Goal: Task Accomplishment & Management: Manage account settings

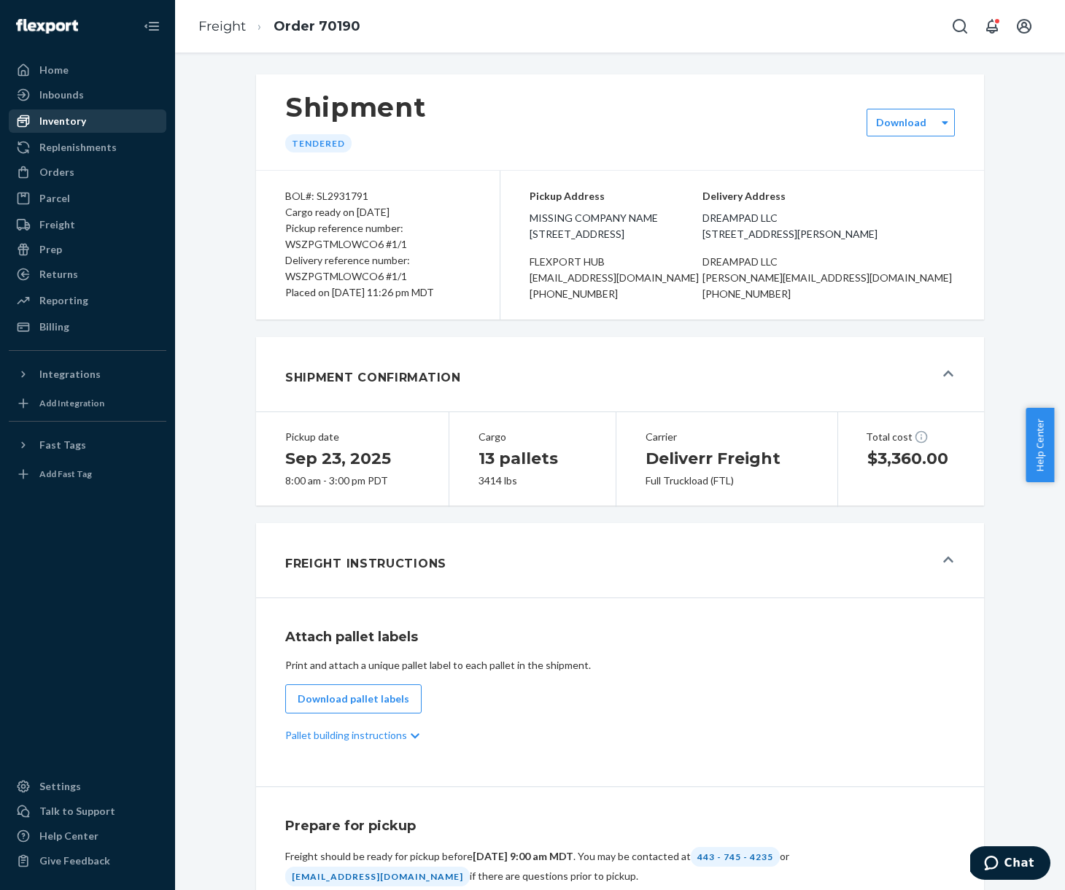
click at [69, 122] on div "Inventory" at bounding box center [62, 121] width 47 height 15
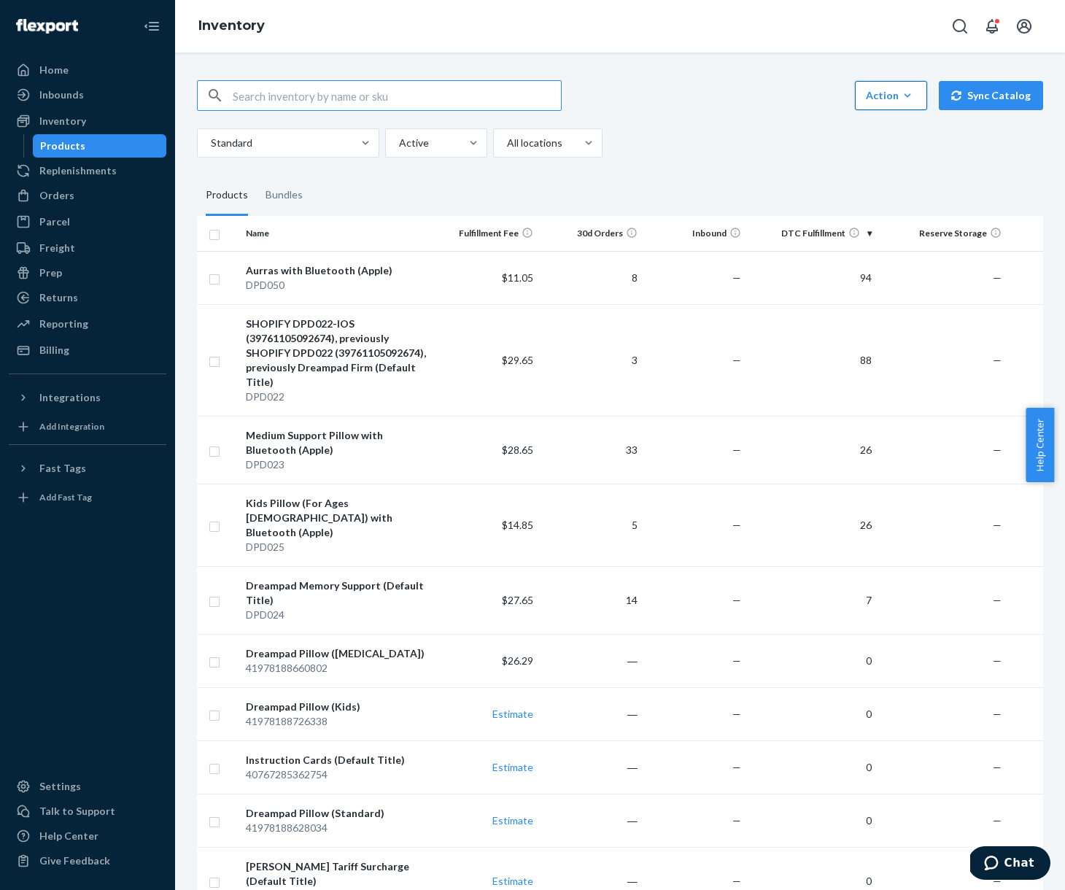
click at [905, 95] on icon "button" at bounding box center [908, 95] width 7 height 4
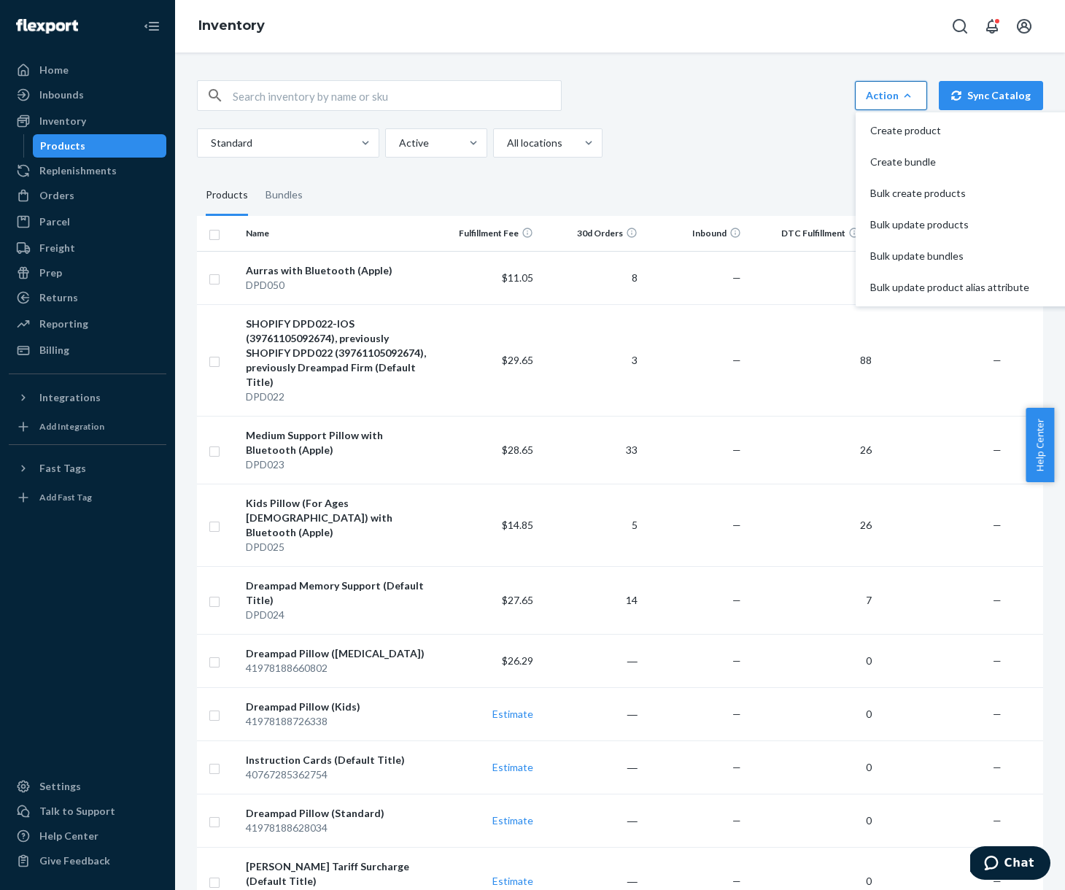
click at [728, 140] on div "Standard Active All locations" at bounding box center [614, 142] width 835 height 29
click at [687, 150] on div "Standard Active All locations" at bounding box center [614, 142] width 835 height 29
click at [726, 139] on div "Standard Active All locations" at bounding box center [614, 142] width 835 height 29
click at [726, 144] on div "Standard Active All locations" at bounding box center [614, 142] width 835 height 29
click at [726, 143] on div "Standard Active All locations" at bounding box center [614, 142] width 835 height 29
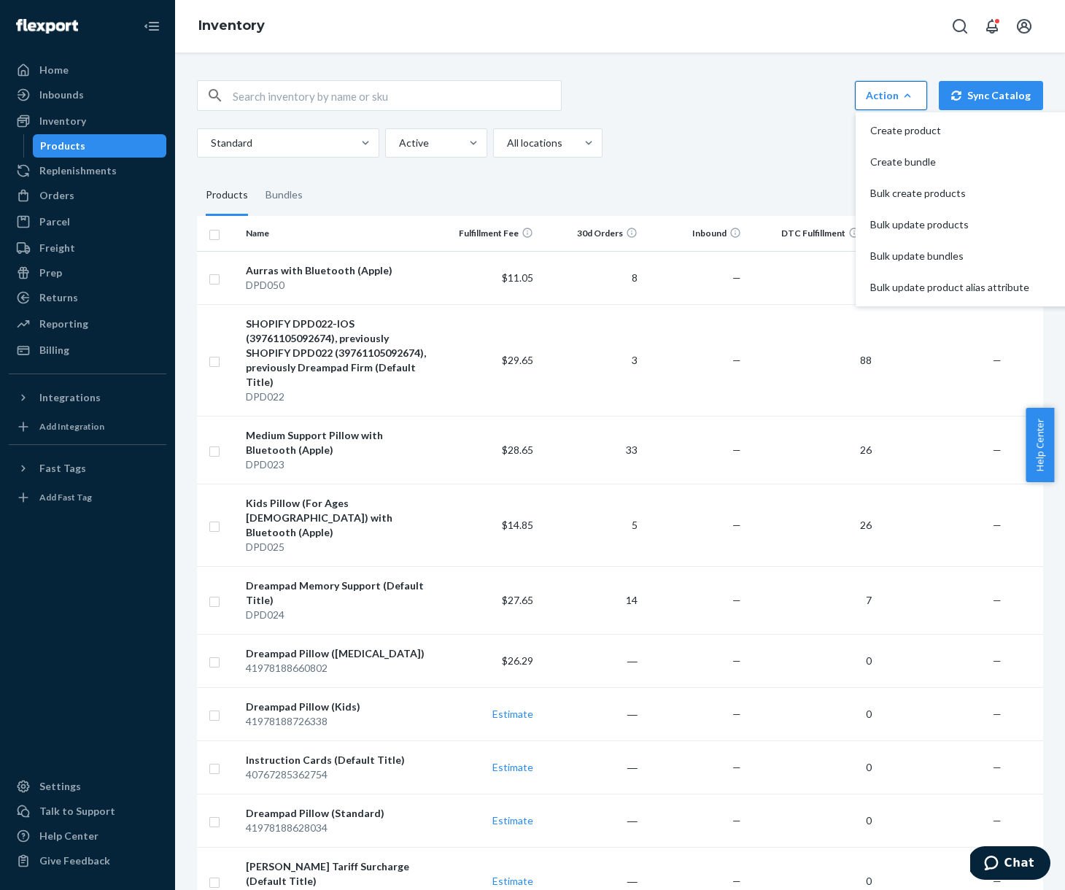
click at [722, 126] on div "Action Create product Create bundle Bulk create products Bulk update products B…" at bounding box center [620, 118] width 846 height 77
click at [658, 86] on div "Action Create product Create bundle Bulk create products Bulk update products B…" at bounding box center [620, 95] width 846 height 31
click at [216, 282] on input "checkbox" at bounding box center [215, 277] width 12 height 15
checkbox input "true"
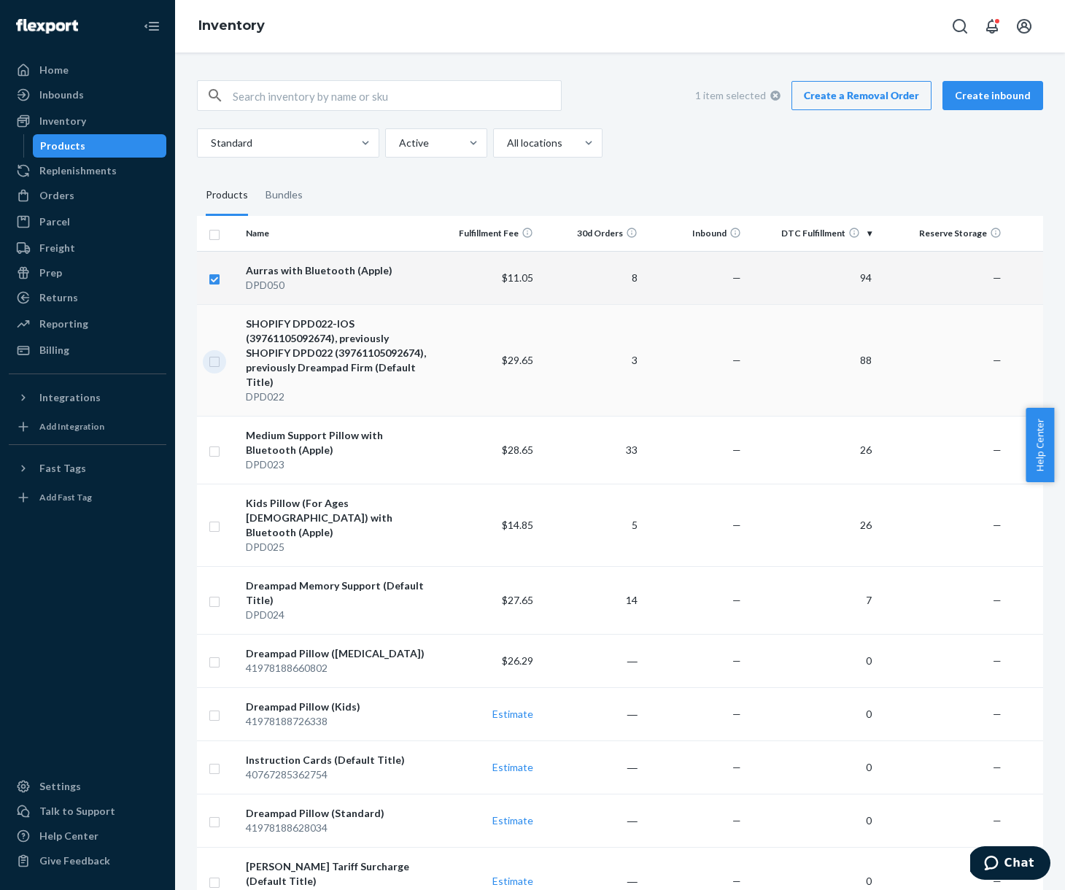
click at [218, 364] on input "checkbox" at bounding box center [215, 359] width 12 height 15
checkbox input "true"
click at [215, 454] on input "checkbox" at bounding box center [215, 449] width 12 height 15
checkbox input "true"
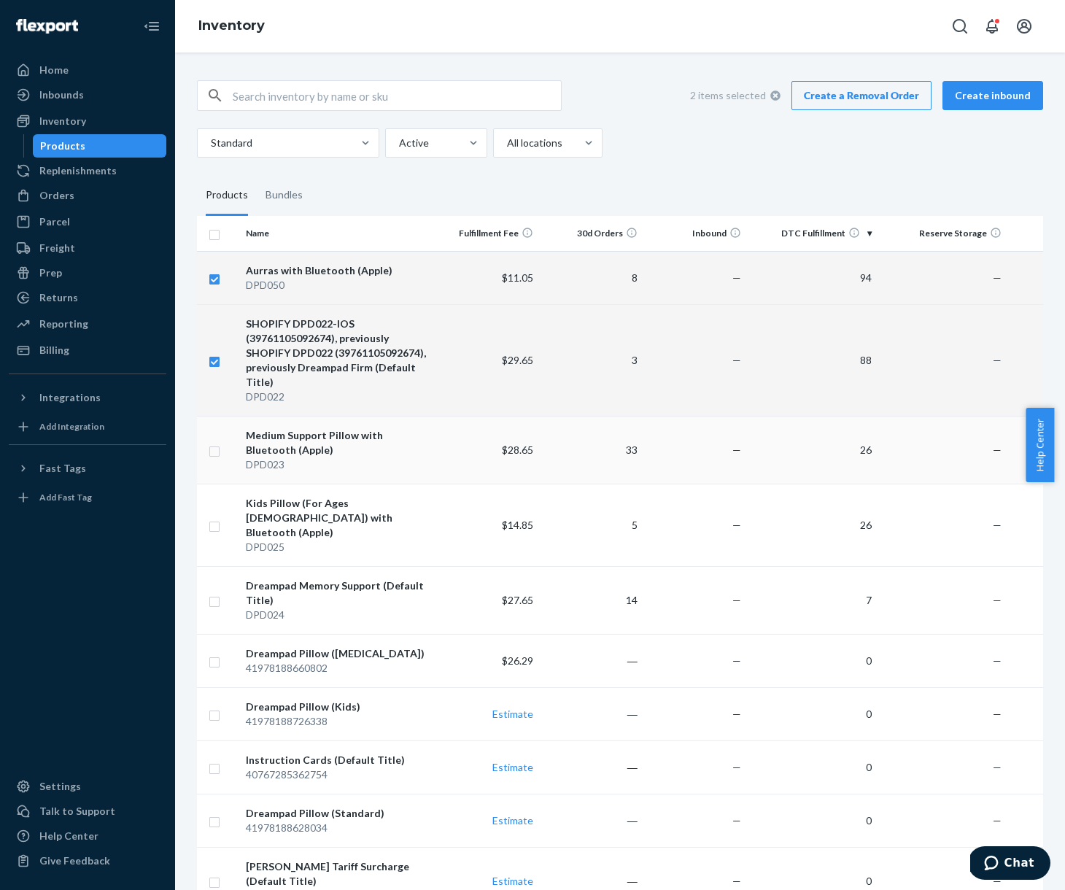
checkbox input "true"
click at [217, 522] on input "checkbox" at bounding box center [215, 524] width 12 height 15
checkbox input "true"
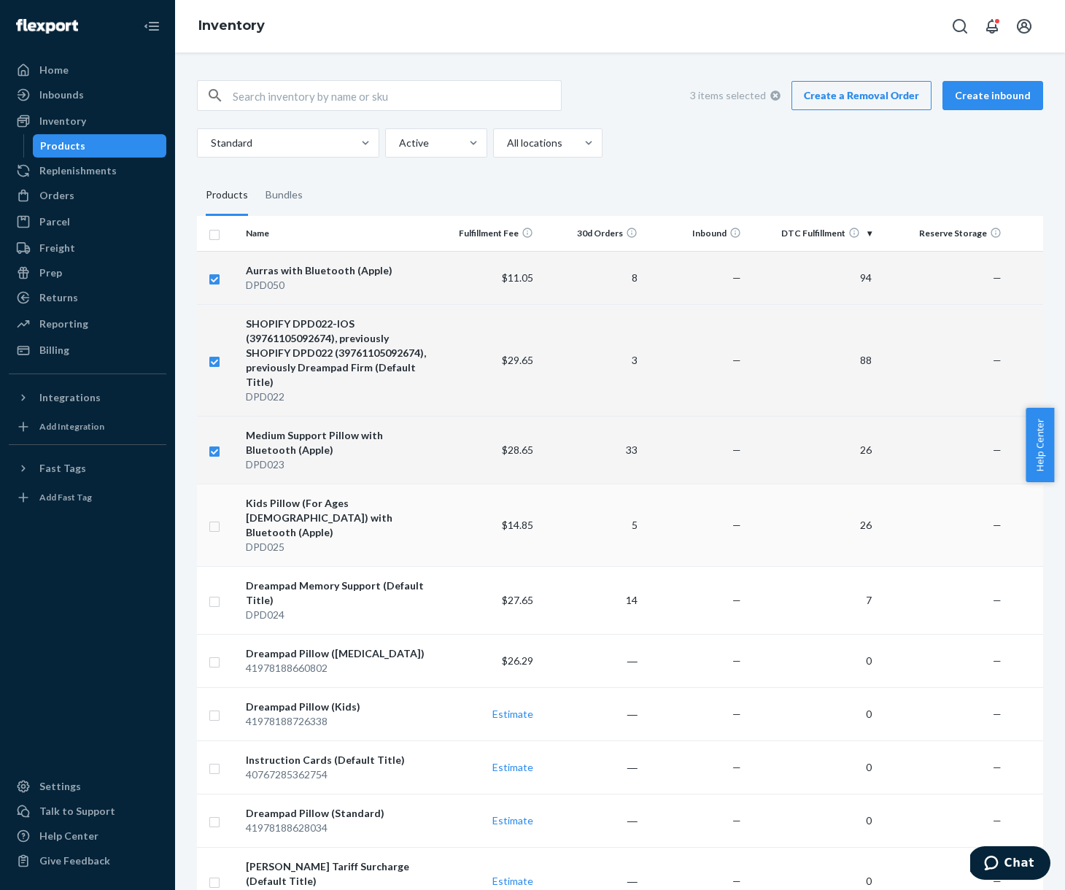
checkbox input "true"
click at [214, 592] on input "checkbox" at bounding box center [215, 599] width 12 height 15
checkbox input "true"
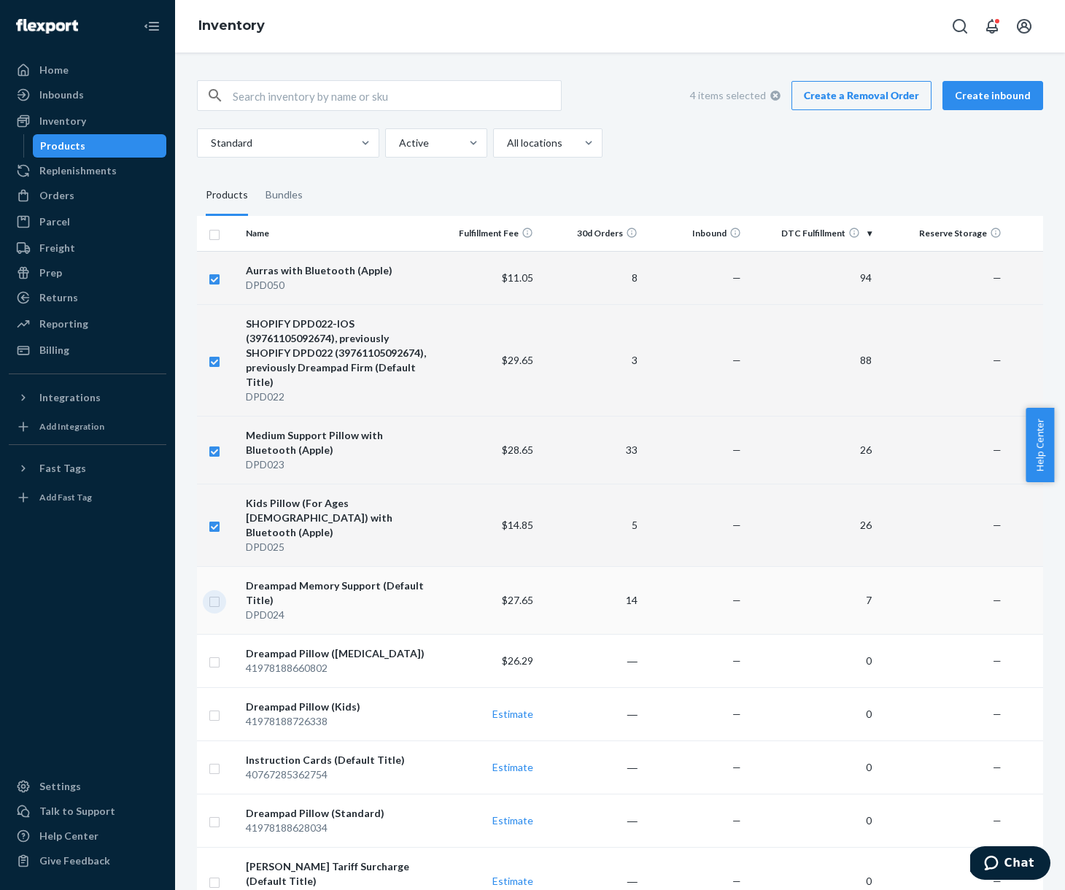
checkbox input "true"
click at [887, 96] on link "Create a Removal Order" at bounding box center [862, 95] width 140 height 29
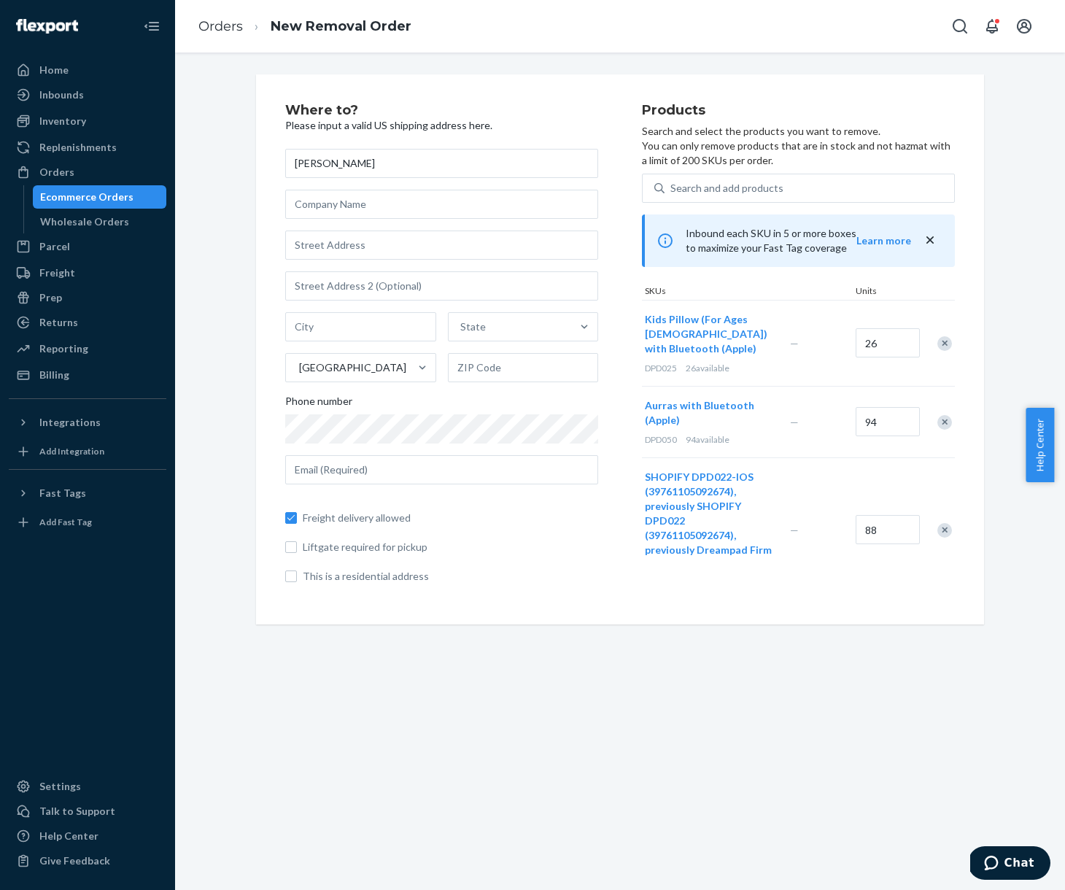
type input "Mike Bostron"
type input "Dreampad LLC"
type input "5775 S Jellison St"
type input "Littleton"
type input "80123"
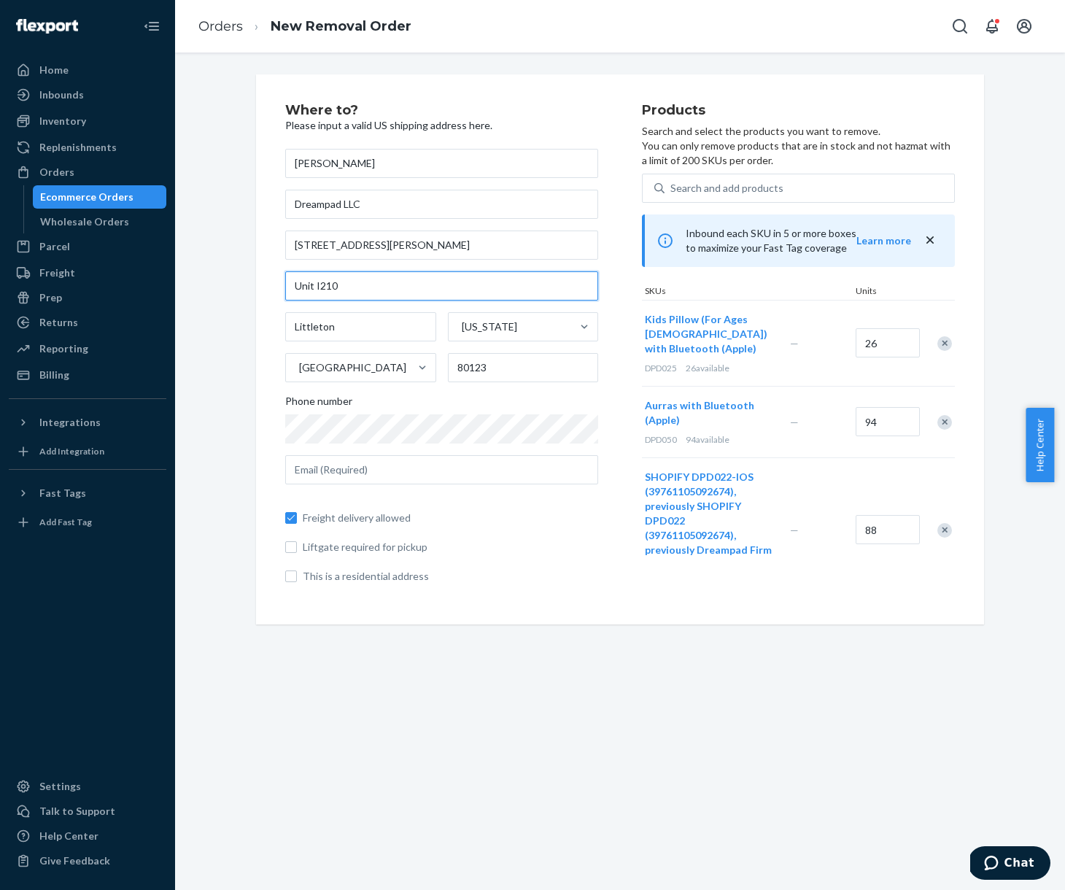
type input "Unit I210"
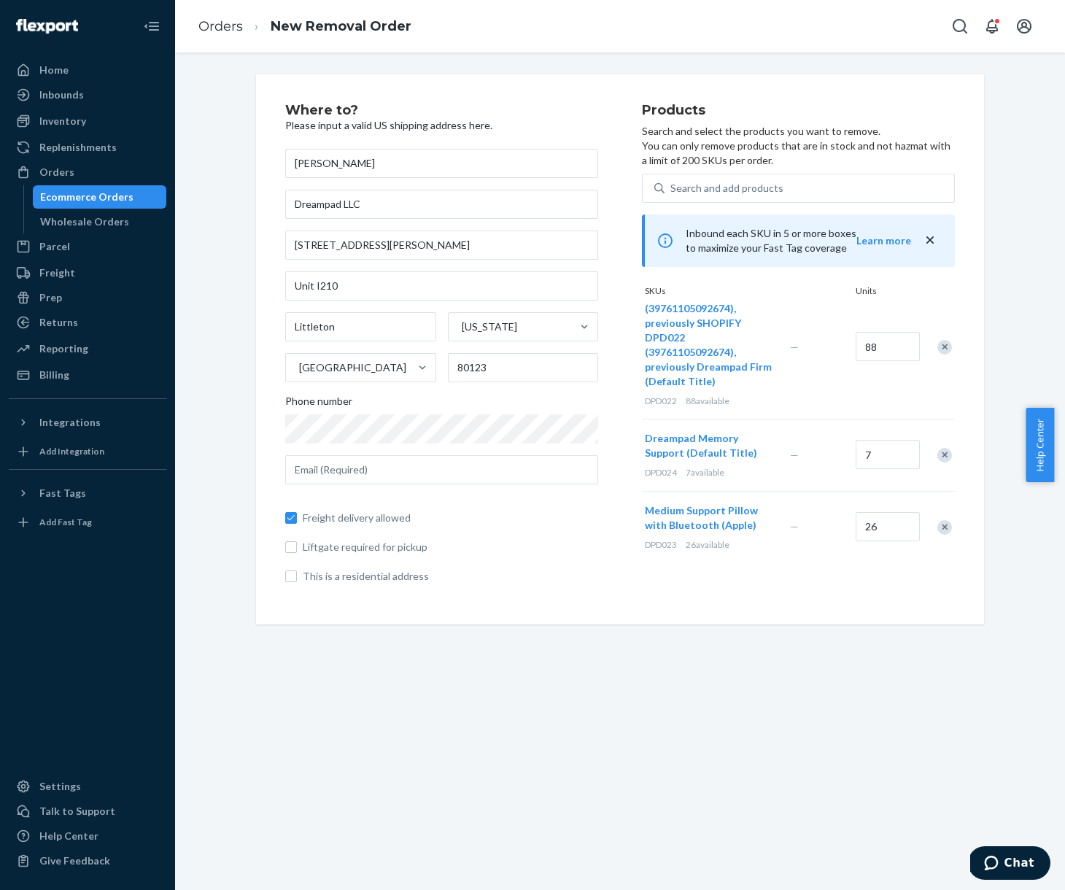
scroll to position [185, 0]
click at [777, 631] on div "Where to? Please input a valid US shipping address here. Mike Bostron Dreampad …" at bounding box center [620, 472] width 890 height 838
type input "[PERSON_NAME][EMAIL_ADDRESS][DOMAIN_NAME]"
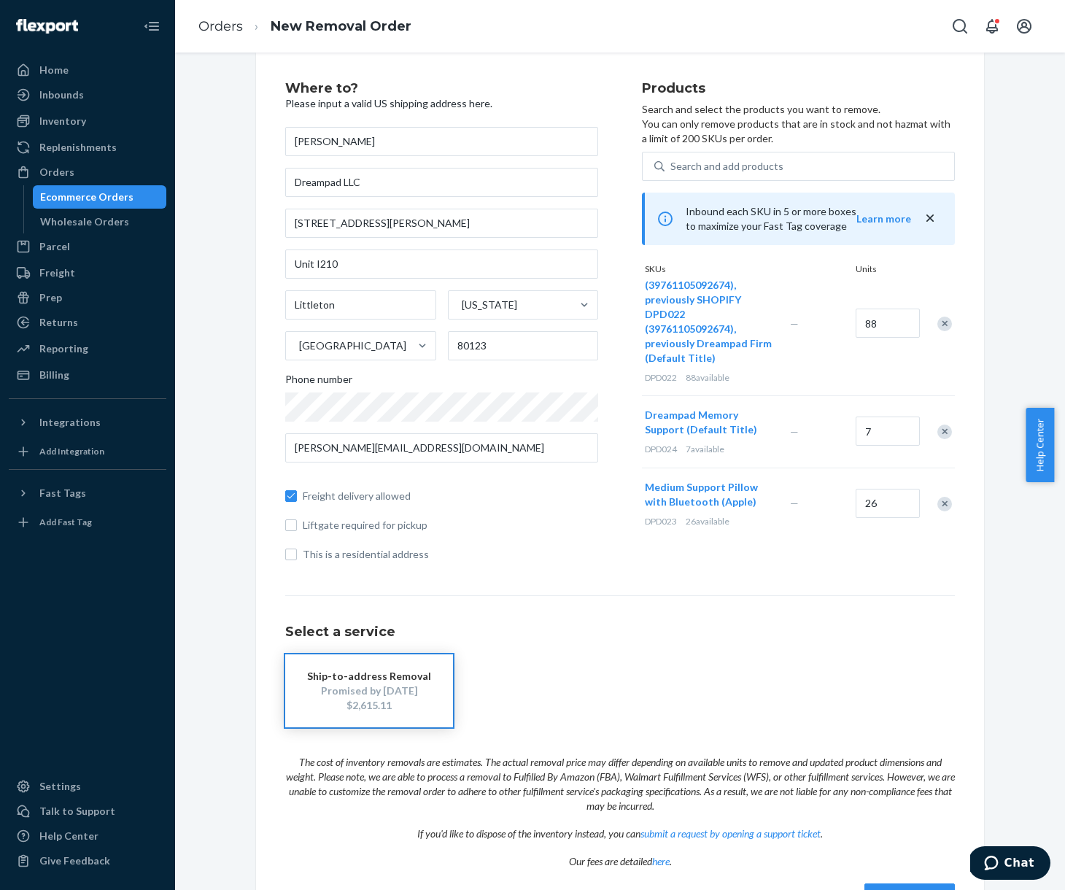
scroll to position [0, 0]
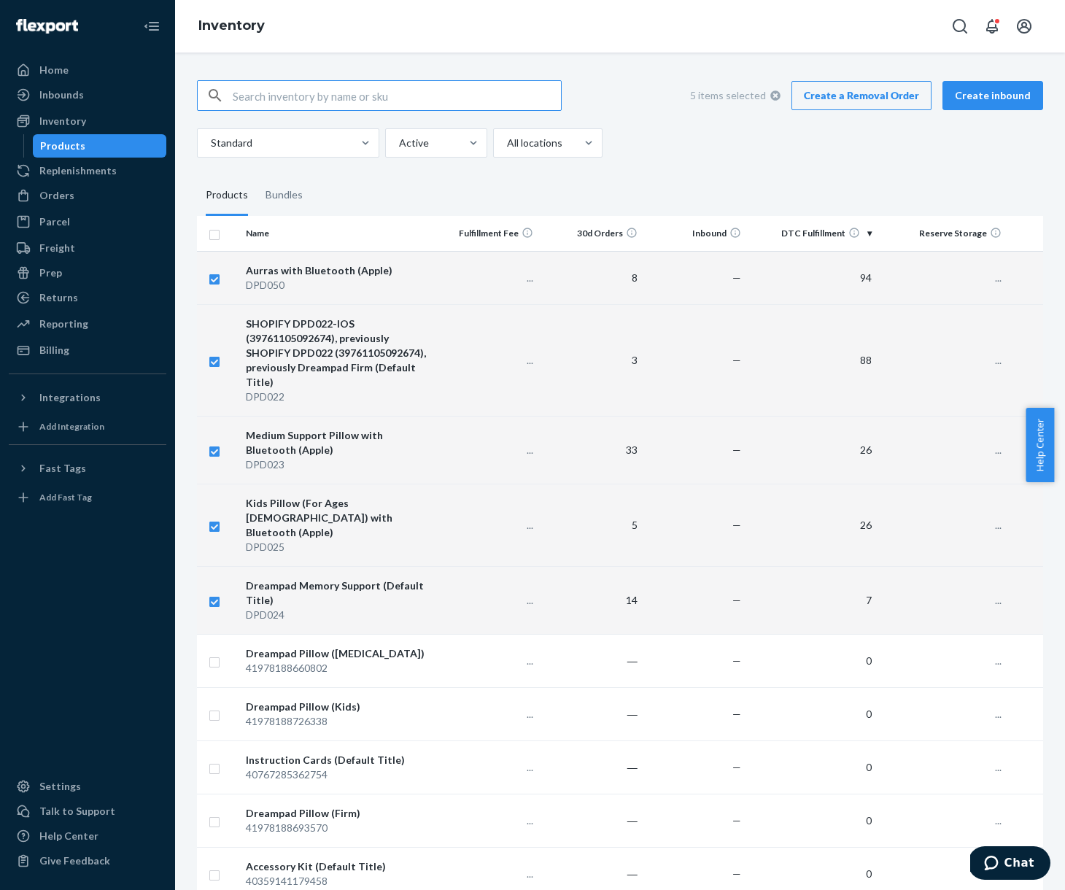
checkbox input "true"
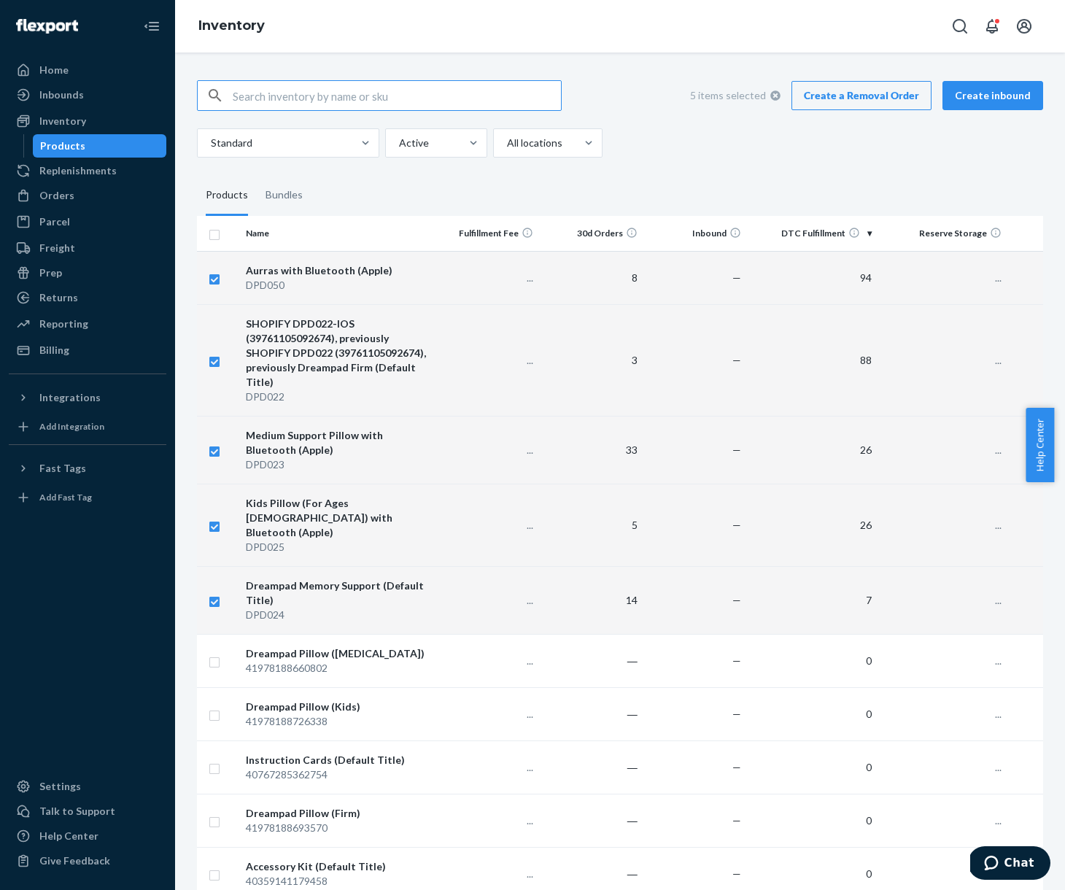
checkbox input "true"
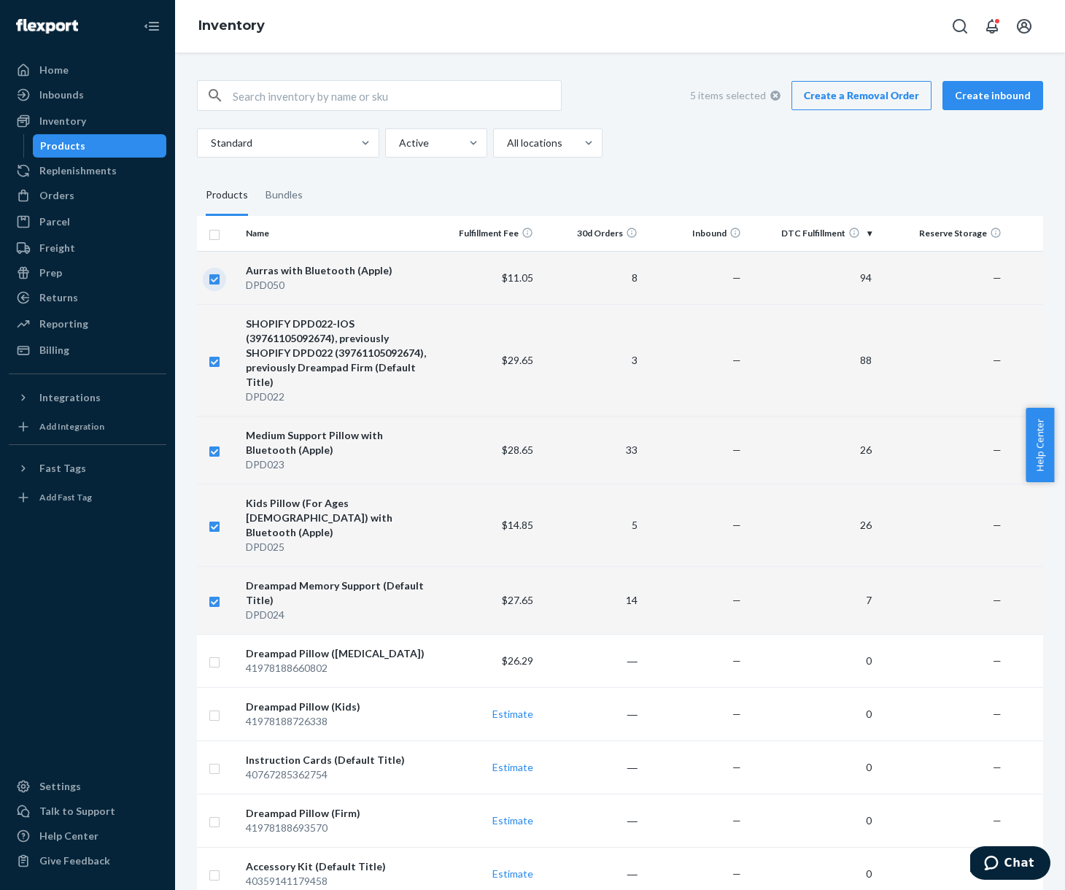
click at [217, 277] on input "checkbox" at bounding box center [215, 277] width 12 height 15
checkbox input "false"
checkbox input "true"
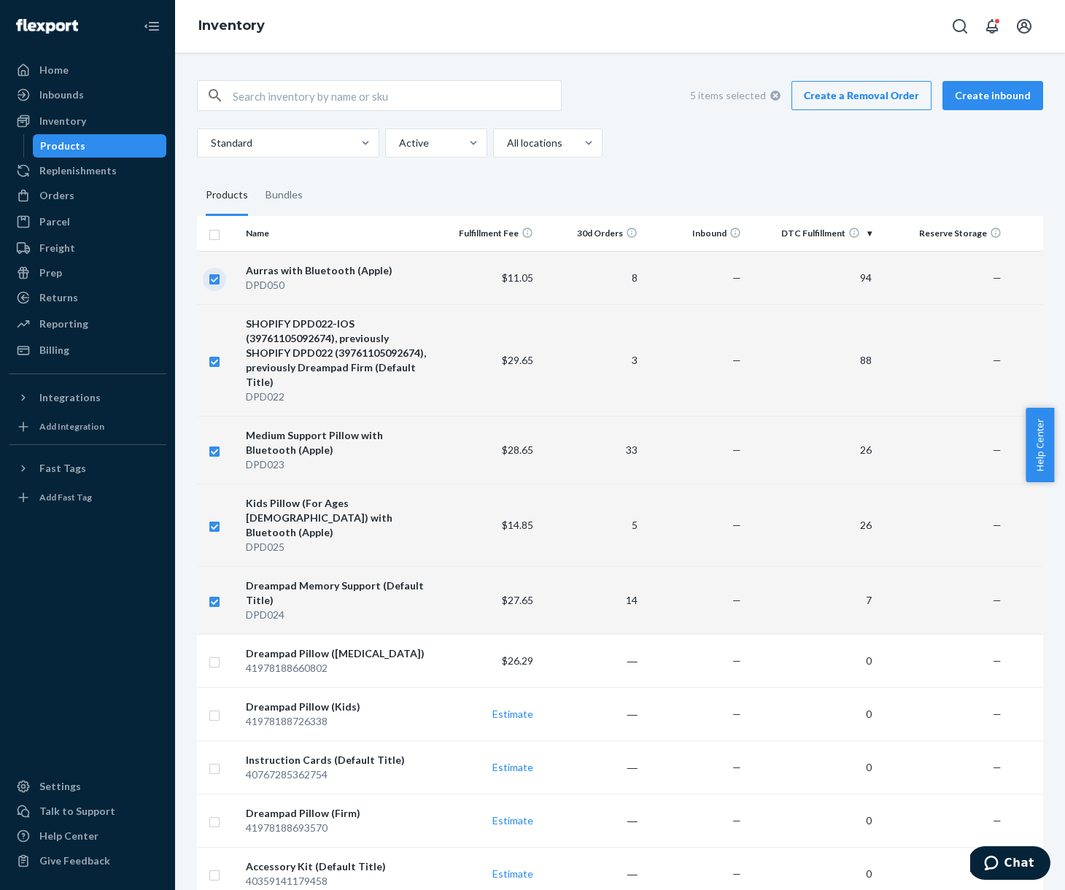
checkbox input "true"
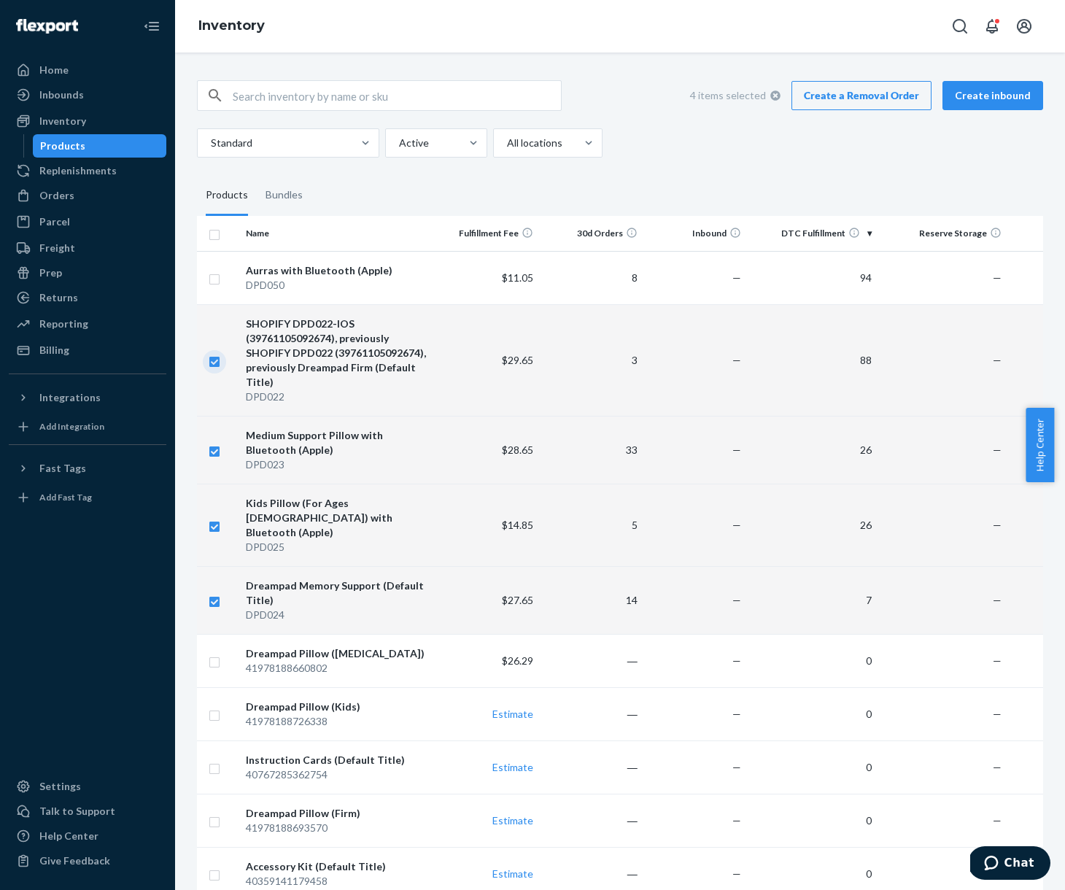
click at [216, 363] on input "checkbox" at bounding box center [215, 359] width 12 height 15
checkbox input "false"
checkbox input "true"
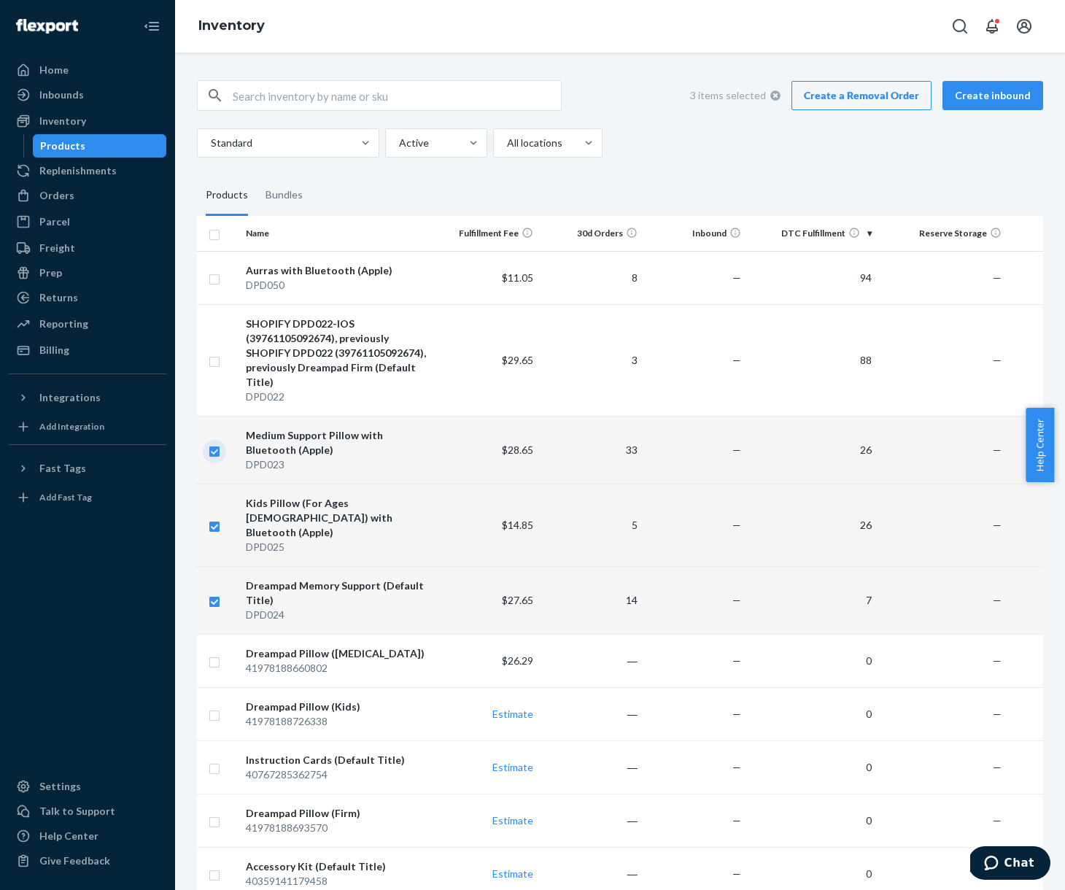
click at [216, 453] on input "checkbox" at bounding box center [215, 449] width 12 height 15
checkbox input "false"
checkbox input "true"
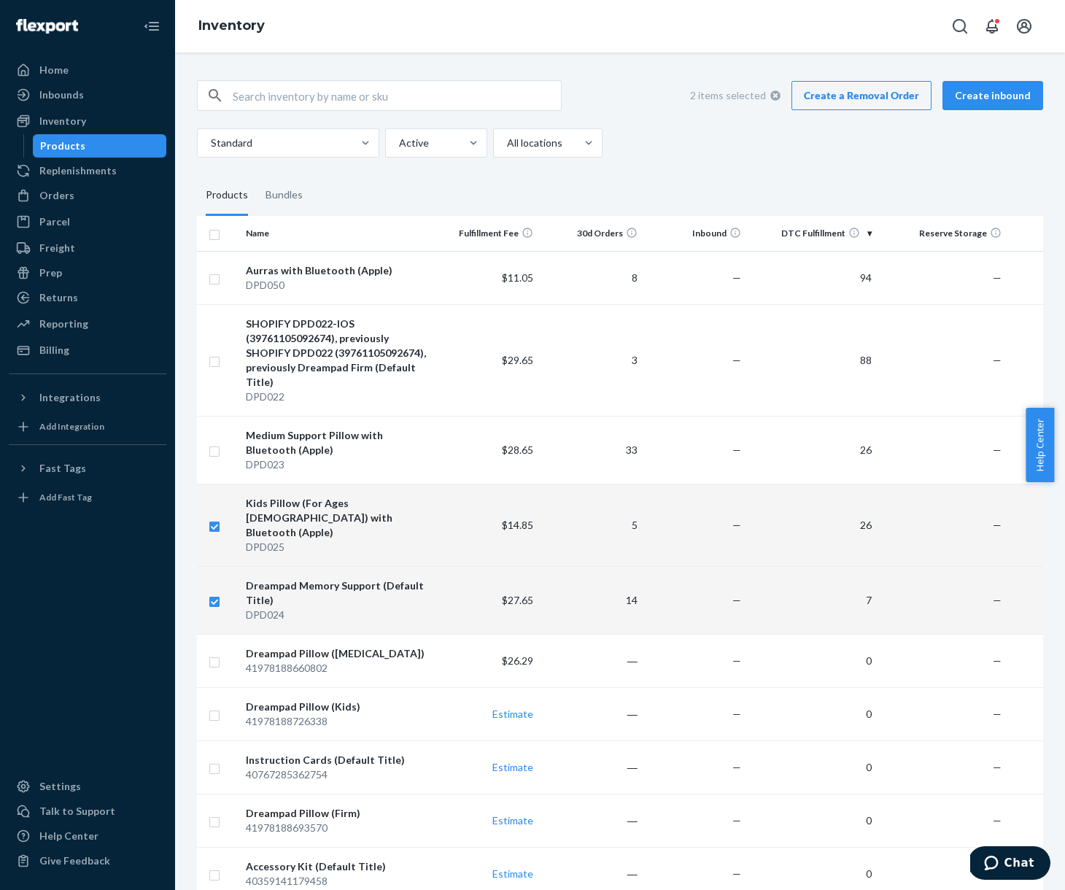
click at [217, 518] on input "checkbox" at bounding box center [215, 524] width 12 height 15
checkbox input "false"
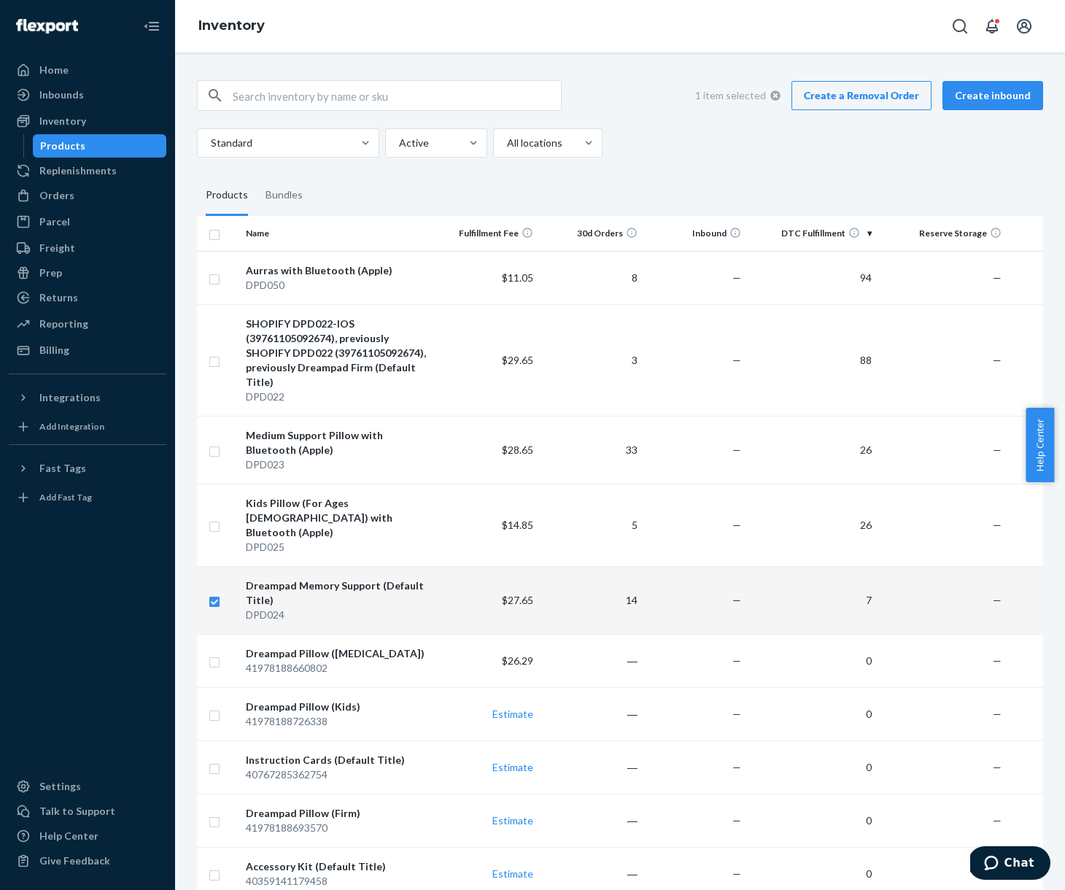
click at [218, 592] on input "checkbox" at bounding box center [215, 599] width 12 height 15
checkbox input "false"
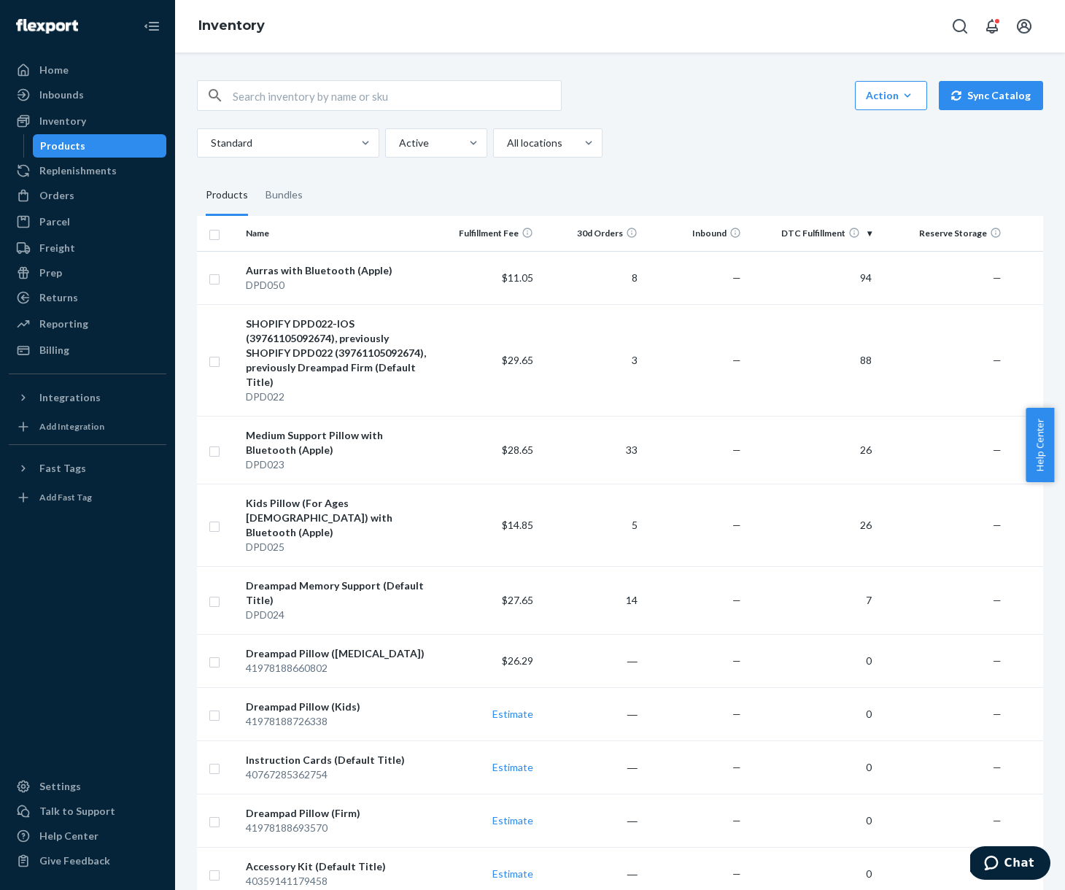
click at [733, 139] on div "Standard Active All locations" at bounding box center [614, 142] width 835 height 29
click at [86, 198] on div "Orders" at bounding box center [87, 195] width 155 height 20
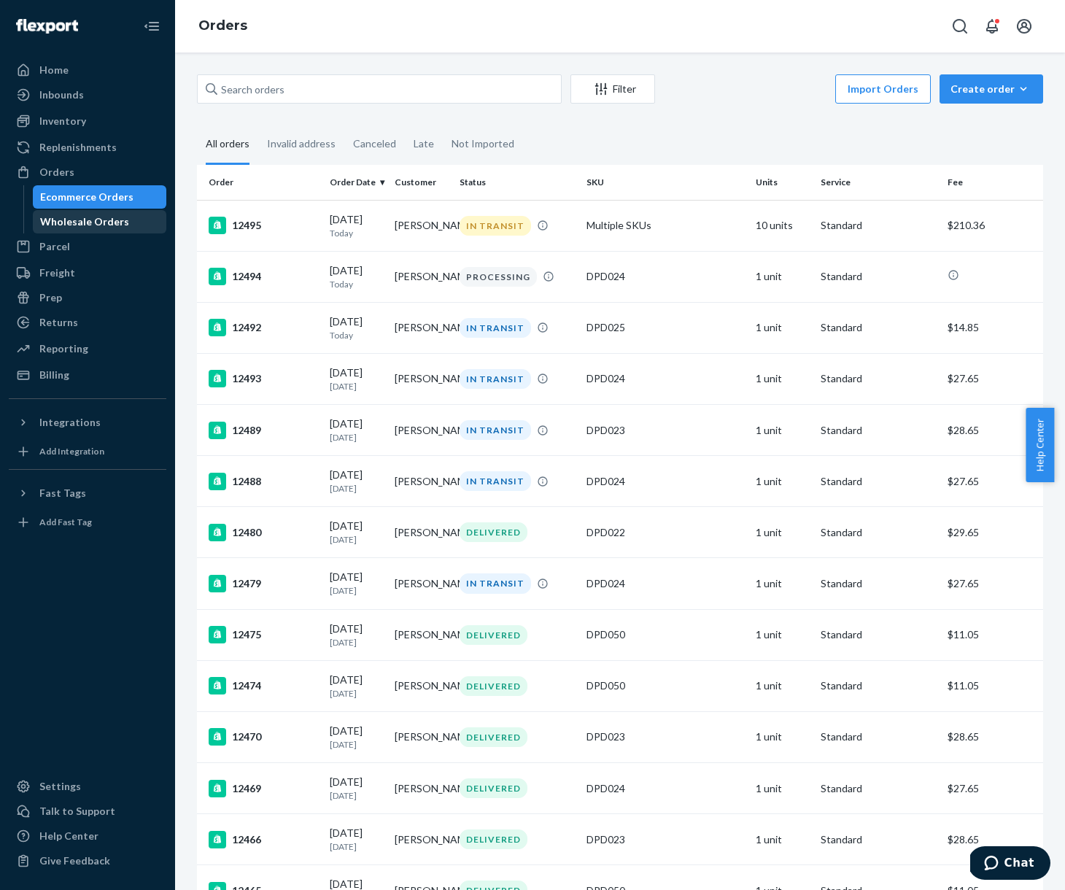
click at [88, 222] on div "Wholesale Orders" at bounding box center [84, 222] width 89 height 15
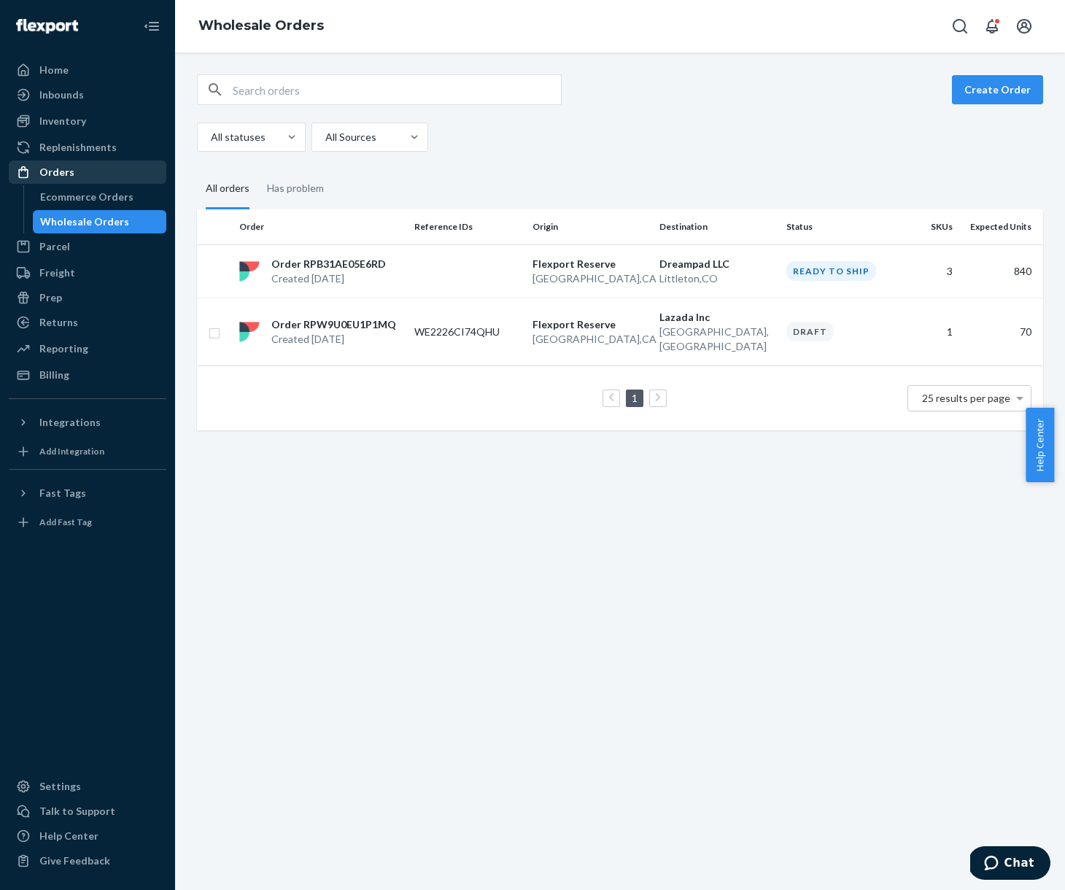
click at [72, 174] on div "Orders" at bounding box center [56, 172] width 35 height 15
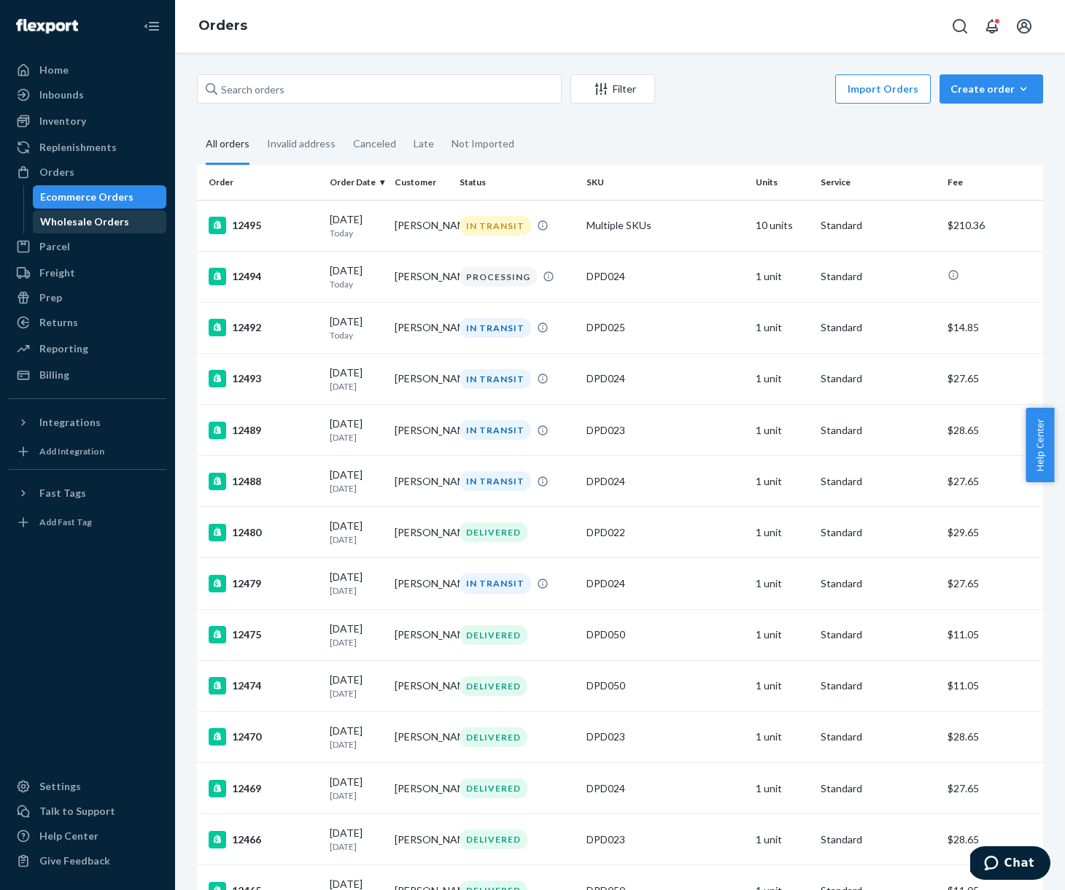
click at [78, 221] on div "Wholesale Orders" at bounding box center [84, 222] width 89 height 15
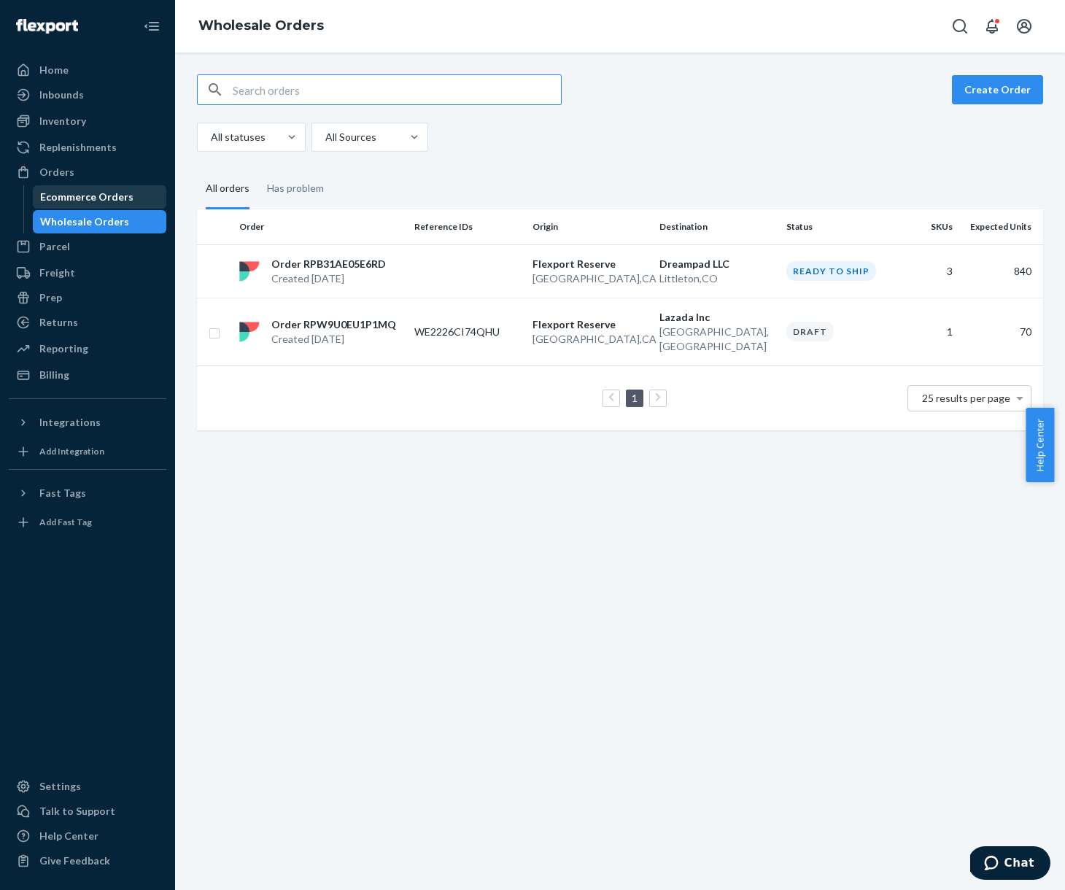
click at [66, 196] on div "Ecommerce Orders" at bounding box center [86, 197] width 93 height 15
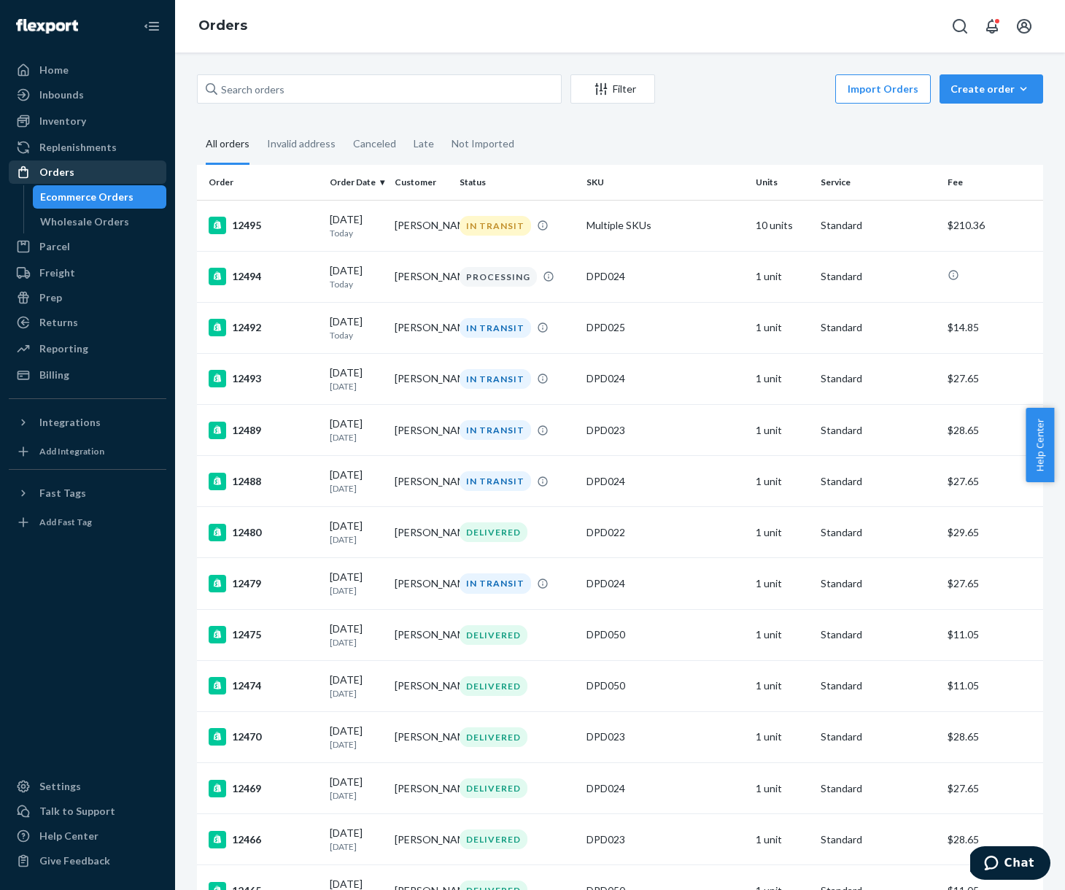
click at [72, 169] on div "Orders" at bounding box center [87, 172] width 155 height 20
click at [69, 171] on div "Orders" at bounding box center [56, 172] width 35 height 15
click at [293, 60] on div "Filter Import Orders Create order Ecommerce order Removal order All orders Inva…" at bounding box center [620, 472] width 890 height 838
